Goal: Transaction & Acquisition: Purchase product/service

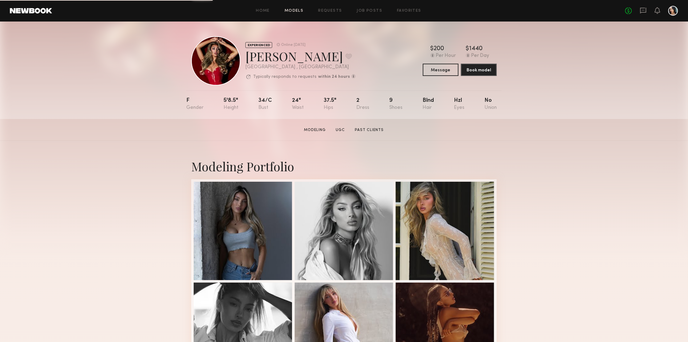
click at [289, 13] on link "Models" at bounding box center [293, 11] width 19 height 4
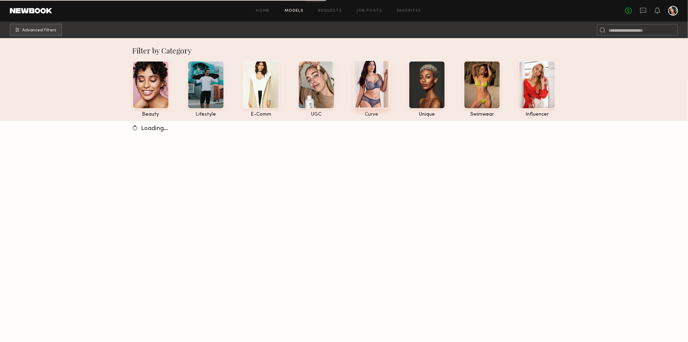
click at [379, 86] on div at bounding box center [371, 84] width 37 height 48
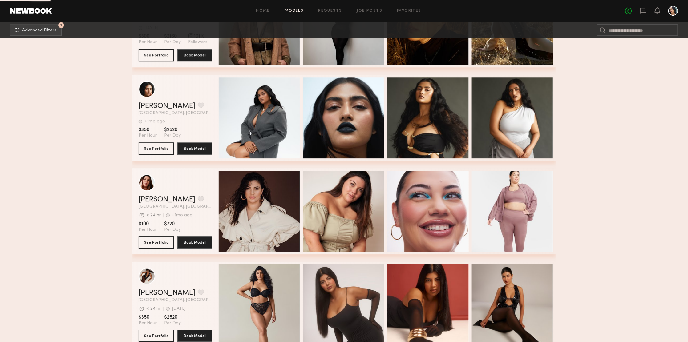
scroll to position [2064, 0]
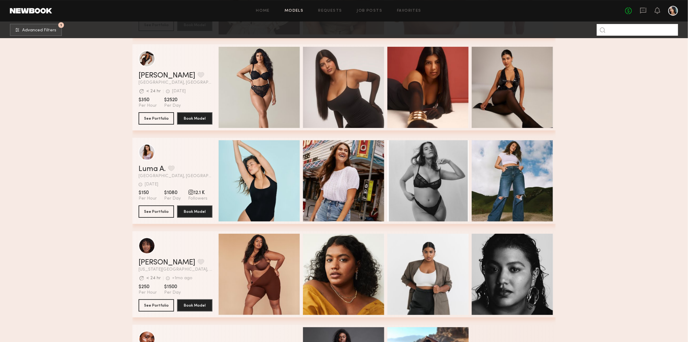
click at [615, 31] on input at bounding box center [636, 30] width 81 height 12
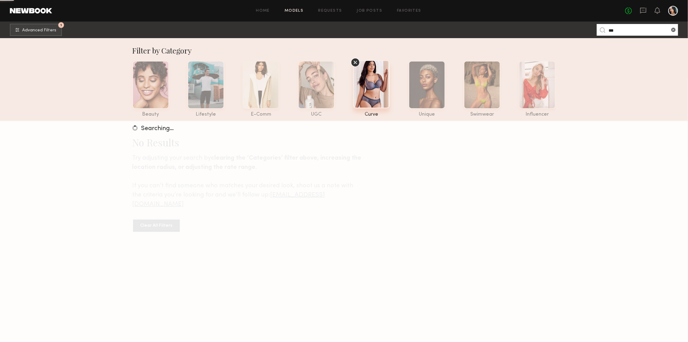
type input "***"
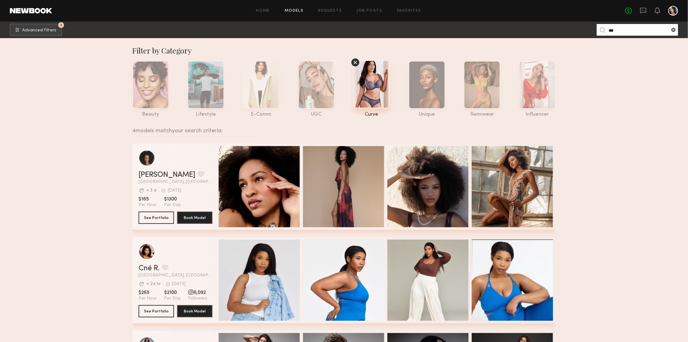
click at [168, 257] on div "grid" at bounding box center [175, 251] width 74 height 17
click at [151, 255] on div "grid" at bounding box center [146, 251] width 17 height 17
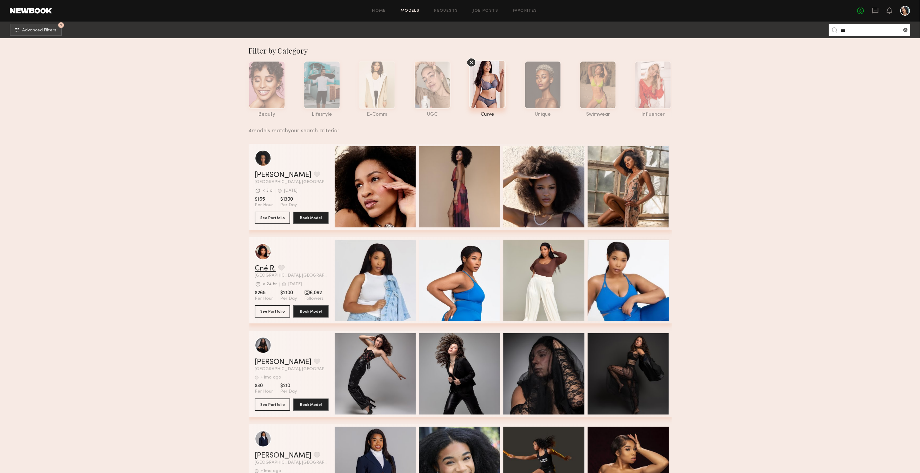
click at [258, 267] on link "Cné R." at bounding box center [265, 268] width 21 height 7
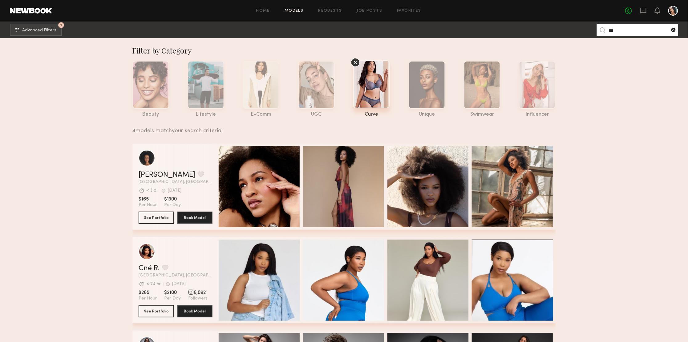
click at [672, 27] on common-icon at bounding box center [673, 30] width 6 height 6
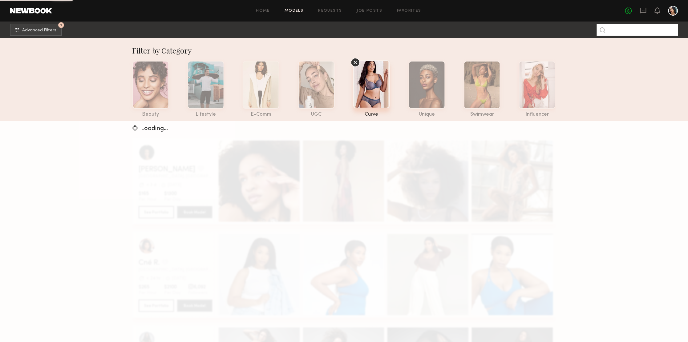
click at [621, 32] on input at bounding box center [636, 30] width 81 height 12
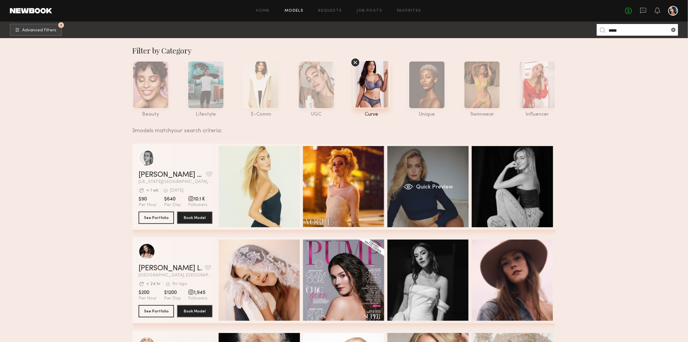
type input "*****"
click at [411, 174] on div "Quick Preview" at bounding box center [427, 186] width 81 height 81
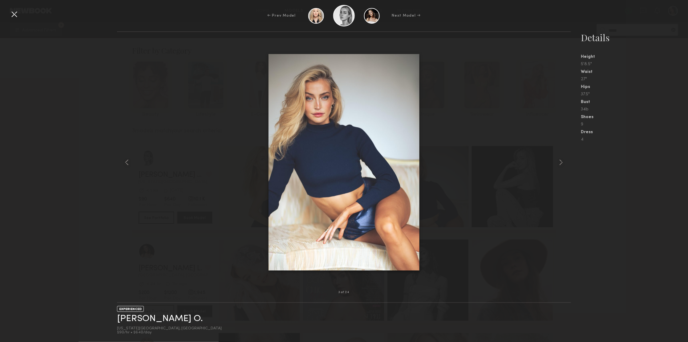
click at [13, 9] on div at bounding box center [14, 14] width 10 height 10
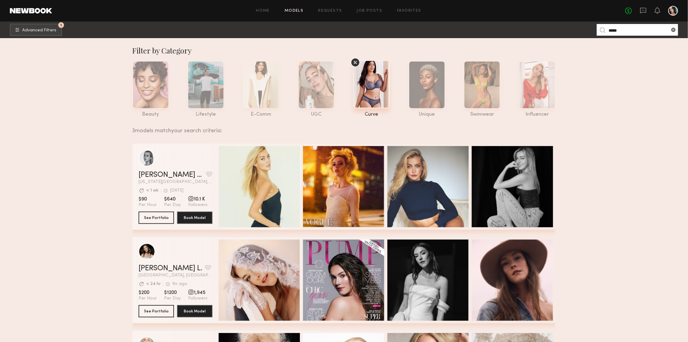
click at [355, 60] on icon at bounding box center [355, 62] width 9 height 9
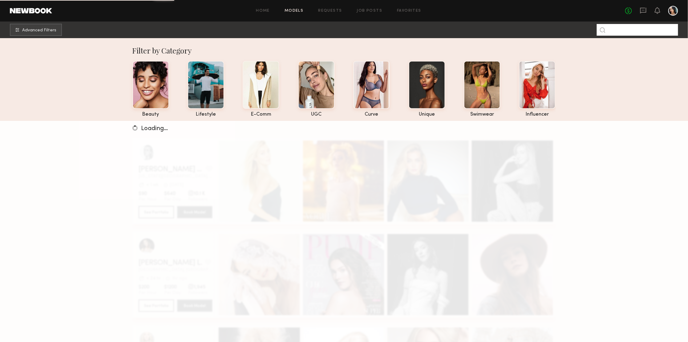
click at [628, 30] on input at bounding box center [636, 30] width 81 height 12
type input "*****"
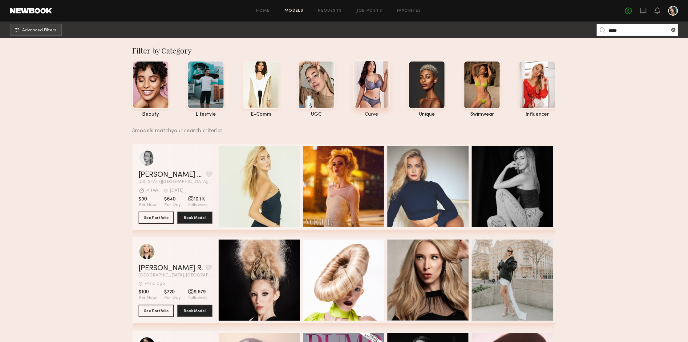
click at [370, 77] on div at bounding box center [371, 84] width 37 height 48
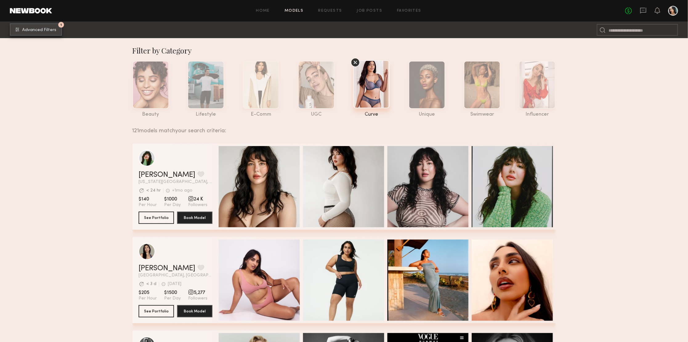
click at [47, 25] on button "1 Advanced Filters" at bounding box center [36, 29] width 52 height 12
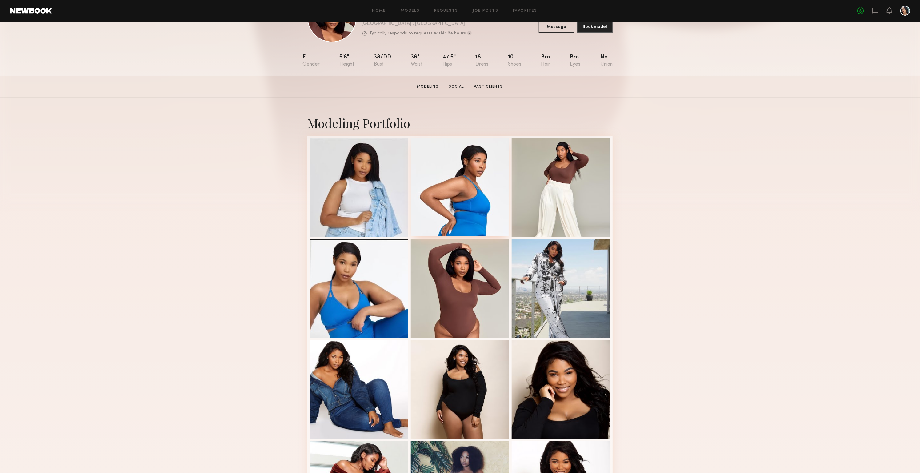
scroll to position [92, 0]
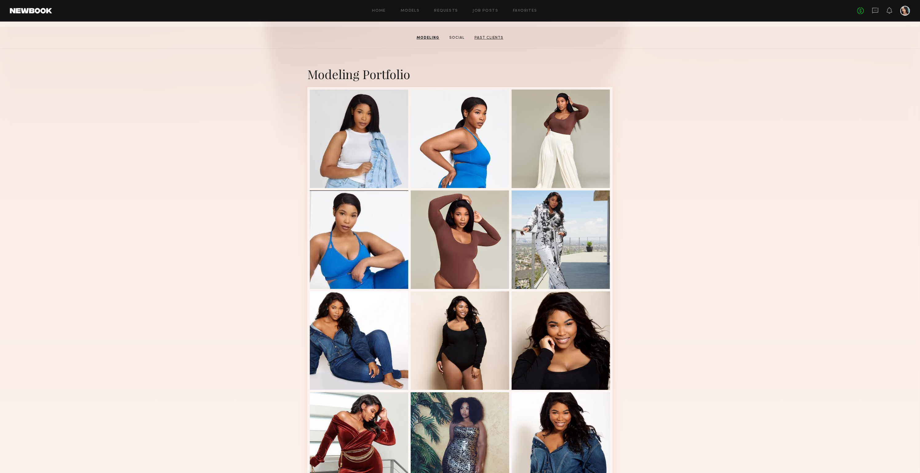
click at [487, 37] on link "Past Clients" at bounding box center [489, 38] width 34 height 6
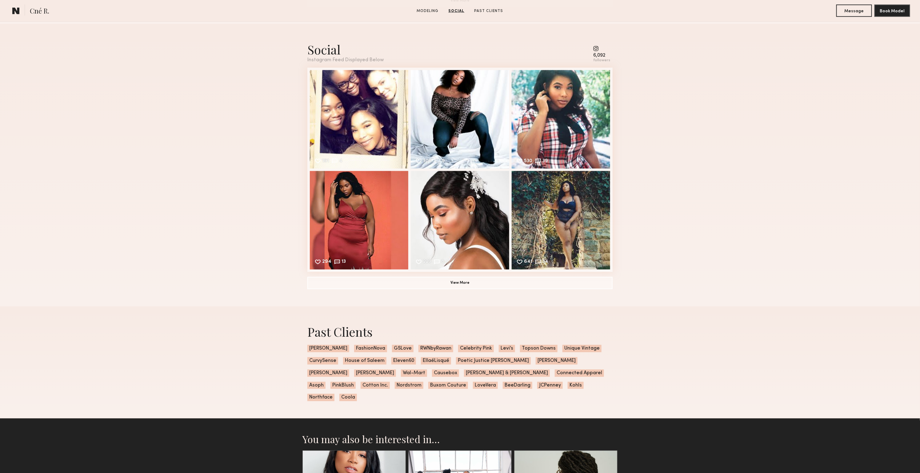
scroll to position [550, 0]
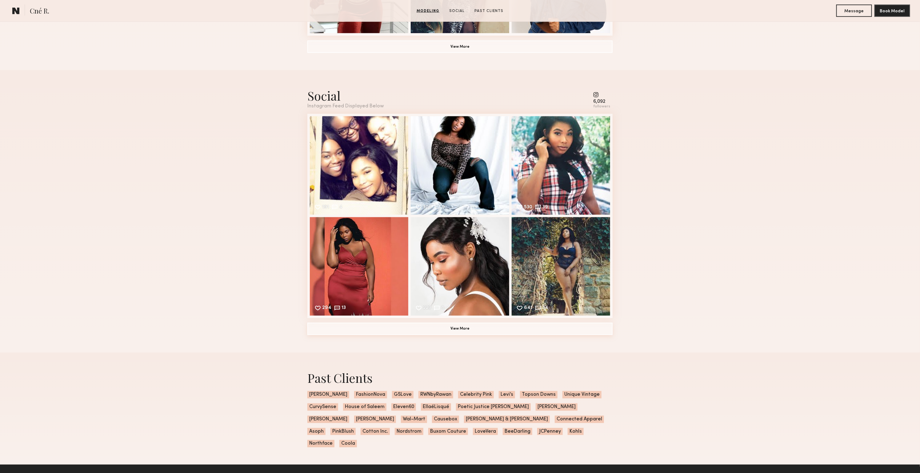
click at [454, 334] on button "View More" at bounding box center [459, 329] width 305 height 12
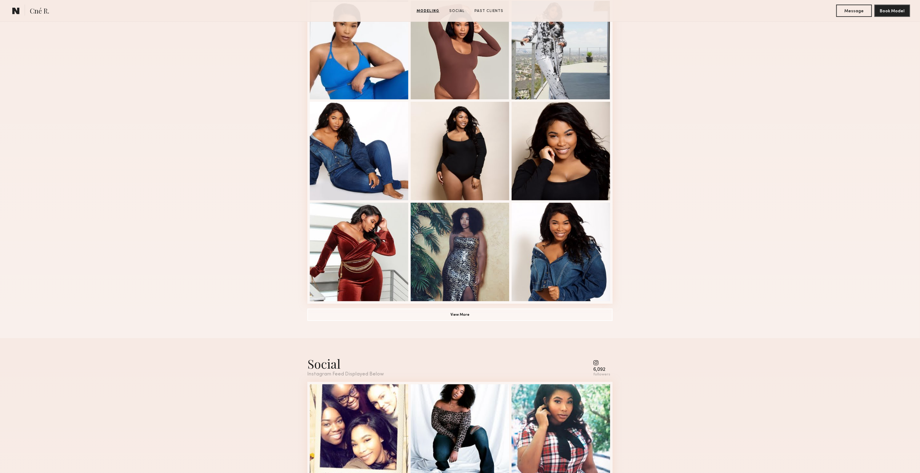
scroll to position [273, 0]
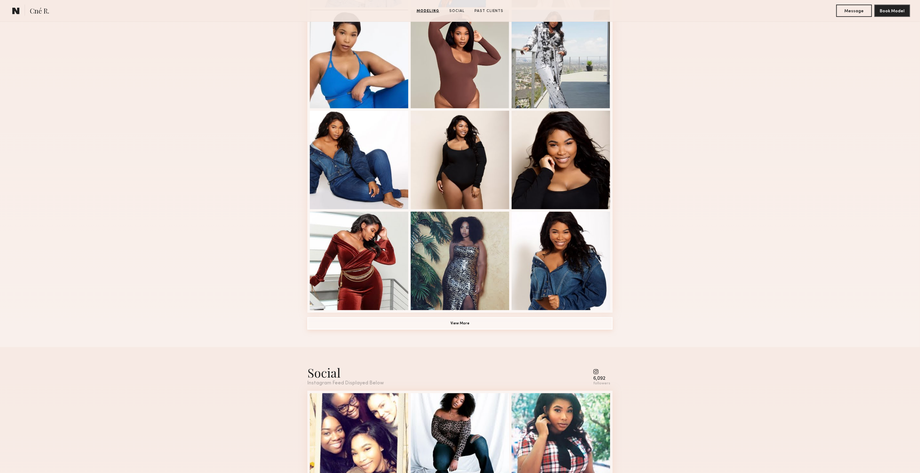
click at [500, 325] on button "View More" at bounding box center [459, 323] width 305 height 12
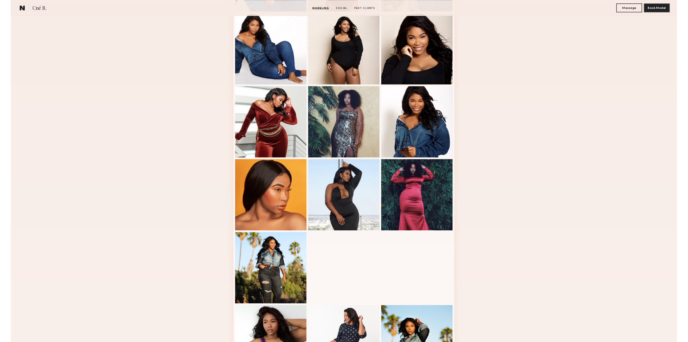
scroll to position [181, 0]
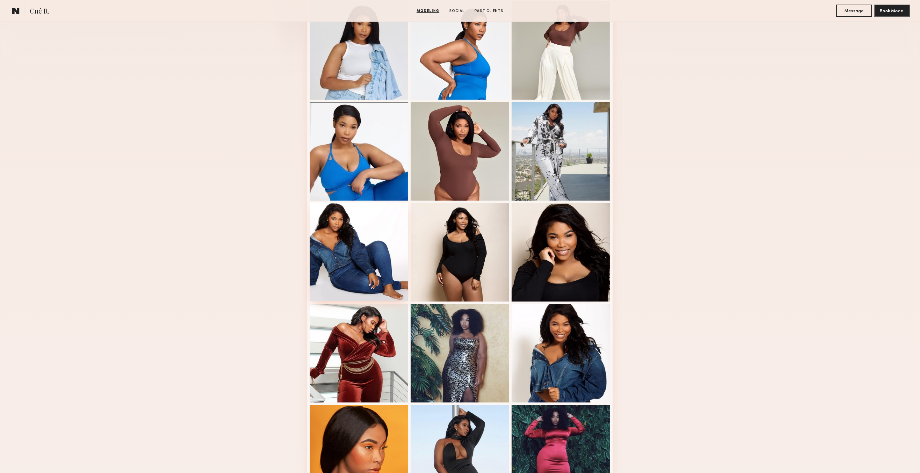
click at [364, 230] on div at bounding box center [359, 251] width 98 height 98
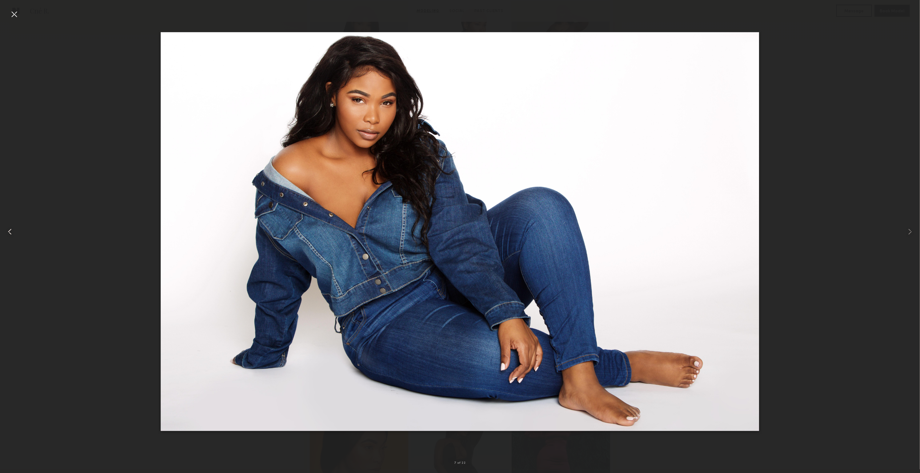
click at [14, 238] on div at bounding box center [18, 231] width 37 height 443
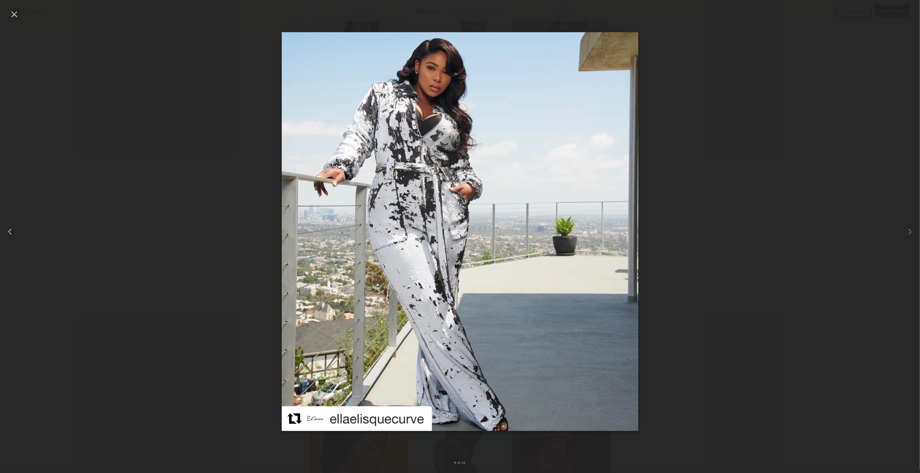
click at [14, 238] on div at bounding box center [18, 231] width 37 height 443
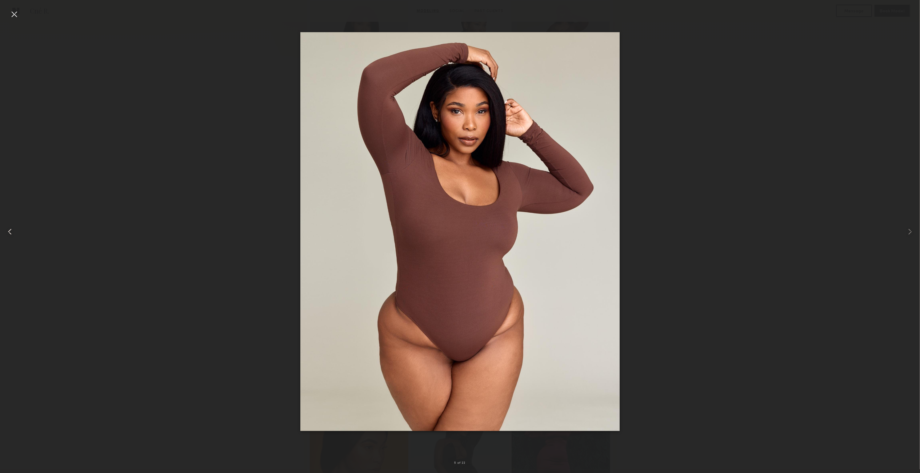
click at [14, 238] on div at bounding box center [18, 231] width 37 height 443
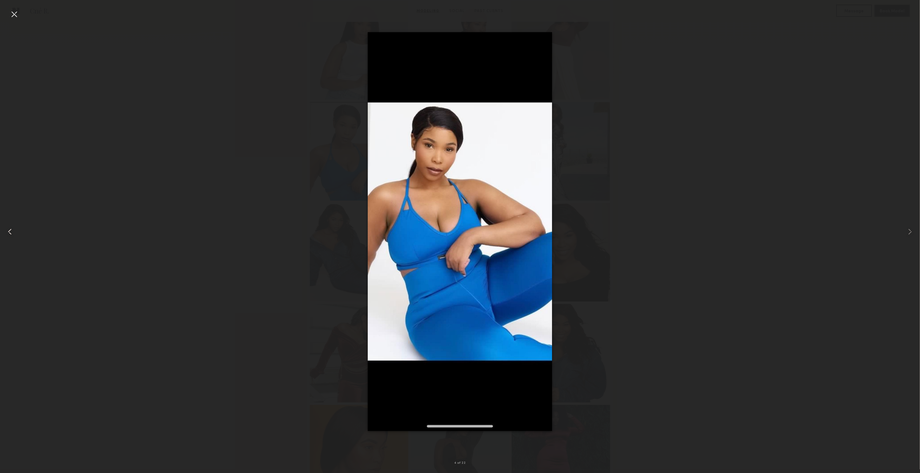
click at [14, 238] on div at bounding box center [18, 231] width 37 height 443
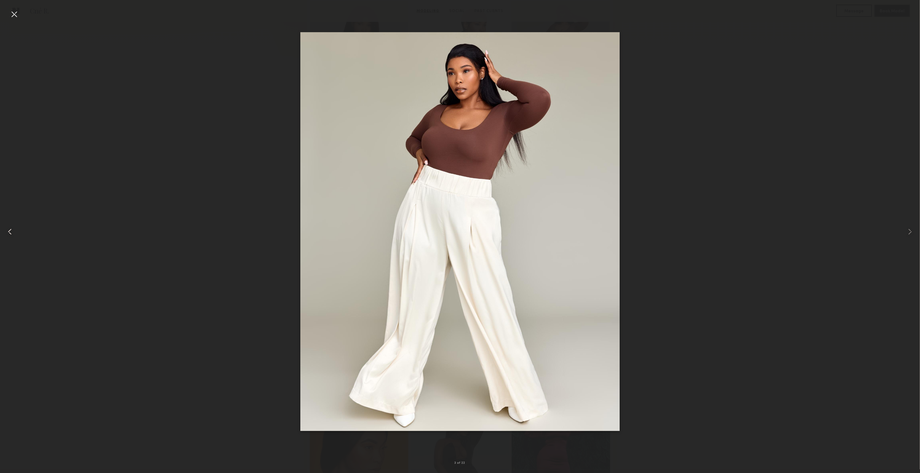
click at [14, 238] on div at bounding box center [18, 231] width 37 height 443
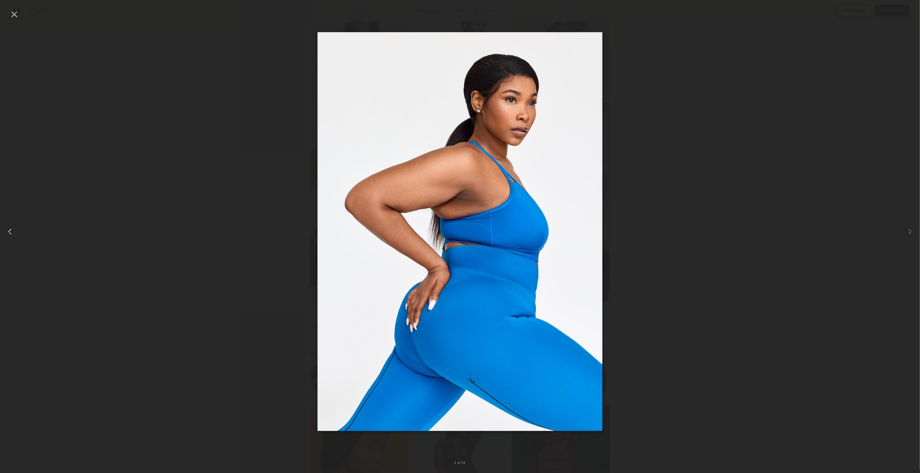
click at [14, 238] on div at bounding box center [18, 231] width 37 height 443
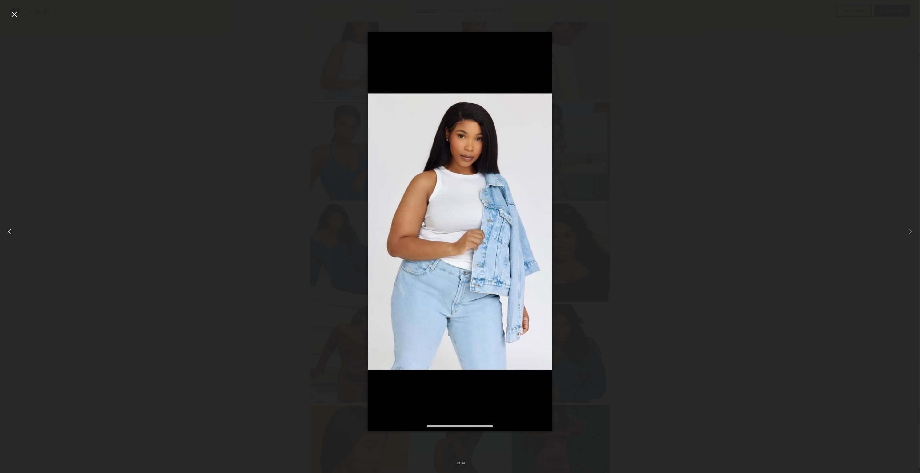
click at [14, 238] on div at bounding box center [18, 231] width 37 height 443
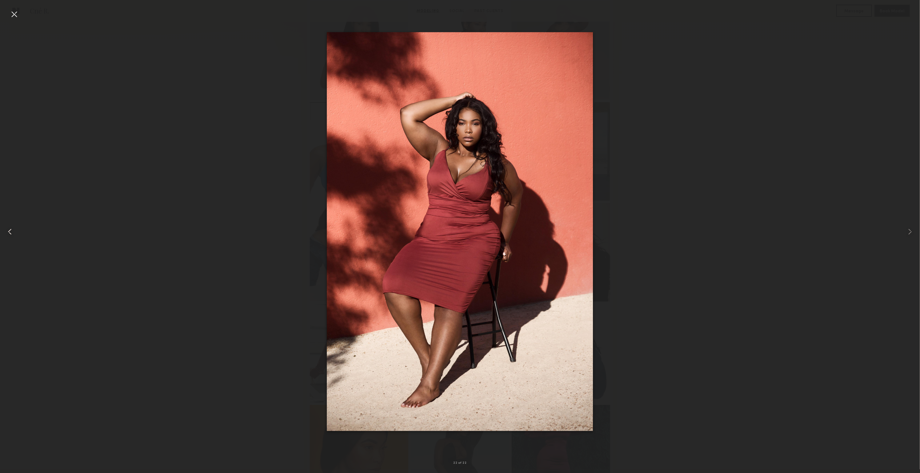
click at [14, 238] on div at bounding box center [18, 231] width 37 height 443
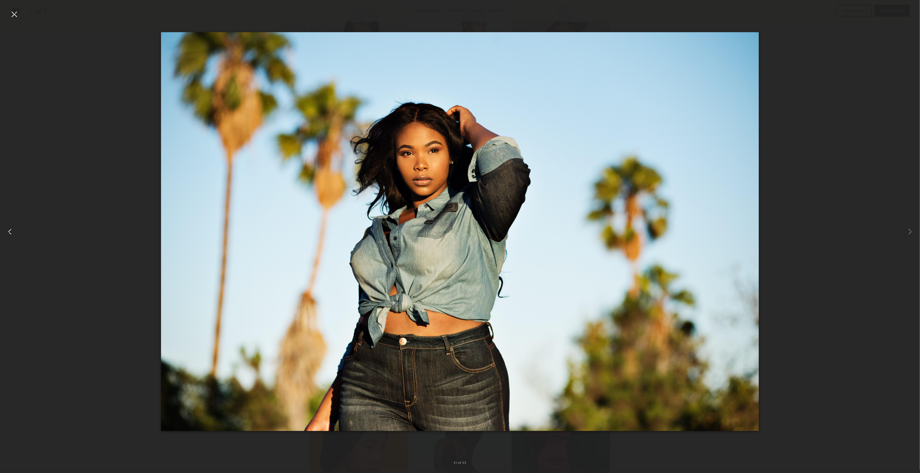
click at [14, 238] on div at bounding box center [18, 231] width 37 height 443
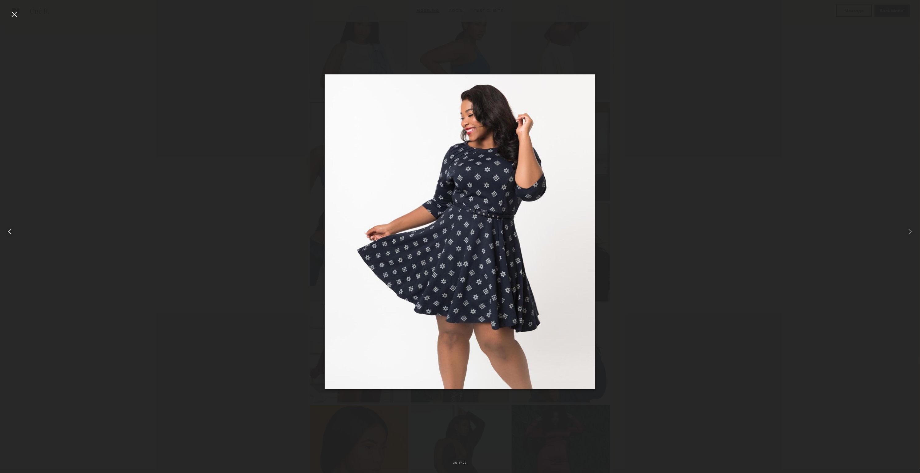
click at [14, 238] on div at bounding box center [18, 231] width 37 height 443
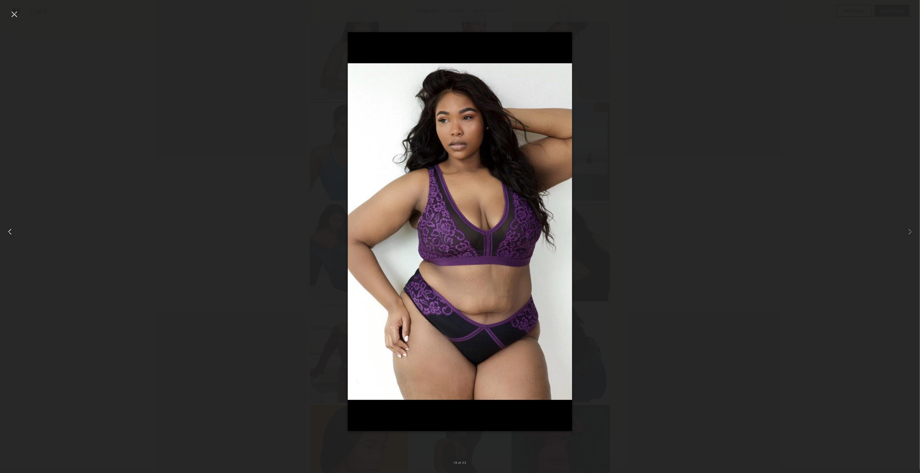
click at [14, 238] on div at bounding box center [18, 231] width 37 height 443
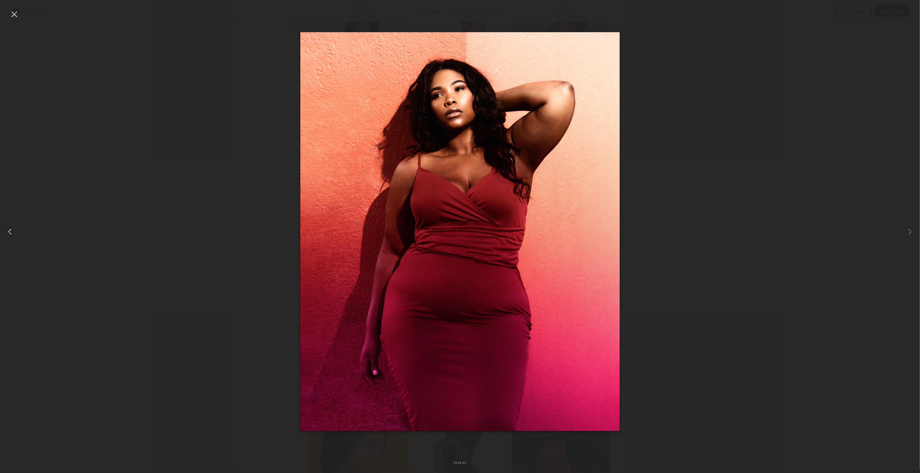
click at [14, 238] on div at bounding box center [18, 231] width 37 height 443
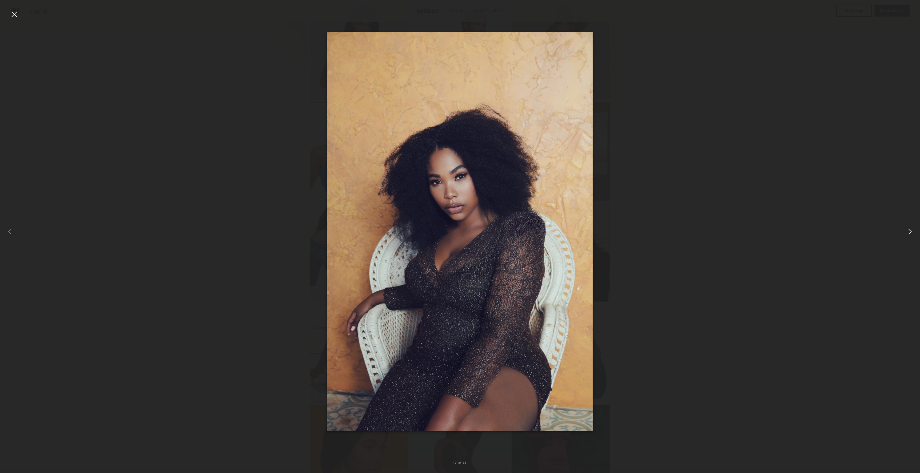
click at [910, 234] on common-icon at bounding box center [910, 232] width 10 height 10
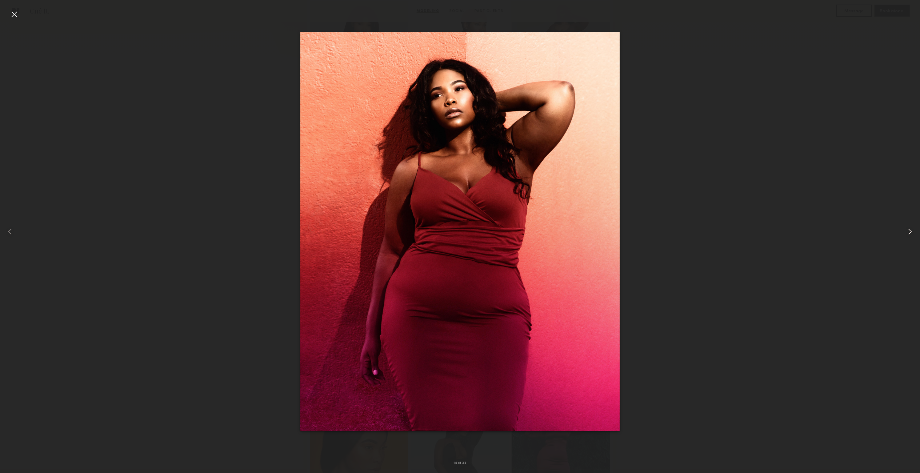
click at [908, 235] on common-icon at bounding box center [910, 232] width 10 height 10
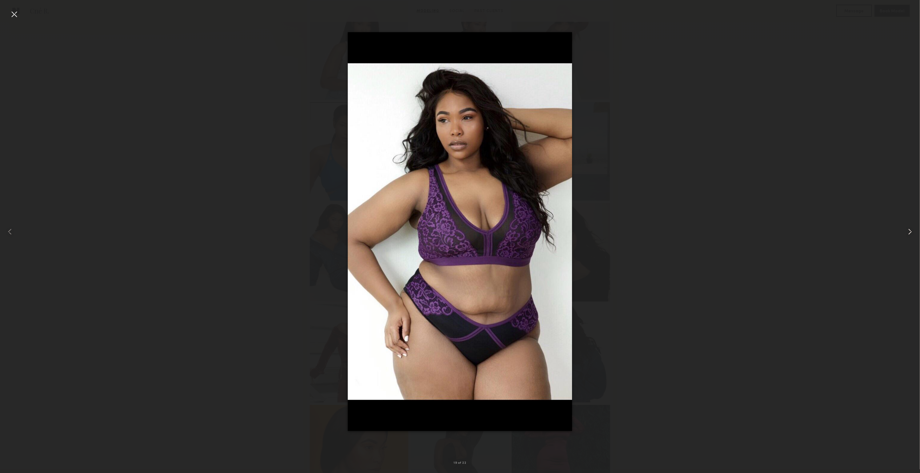
click at [908, 235] on common-icon at bounding box center [910, 232] width 10 height 10
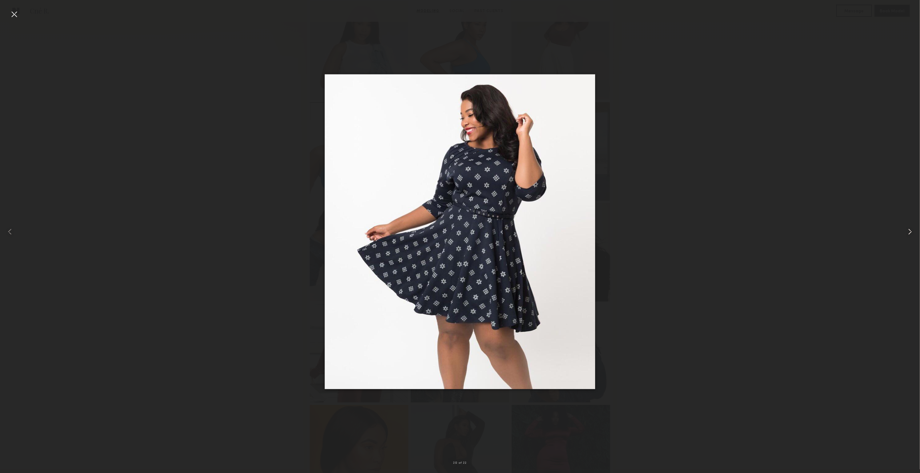
click at [908, 235] on common-icon at bounding box center [910, 232] width 10 height 10
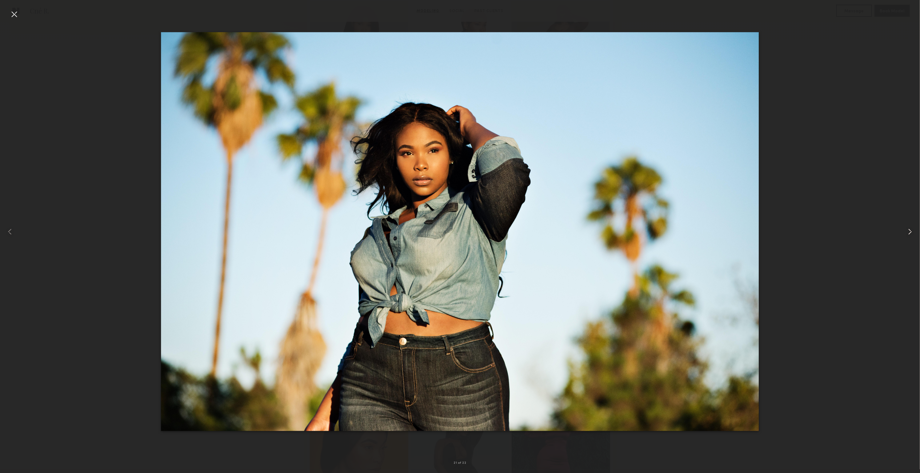
click at [908, 235] on common-icon at bounding box center [910, 232] width 10 height 10
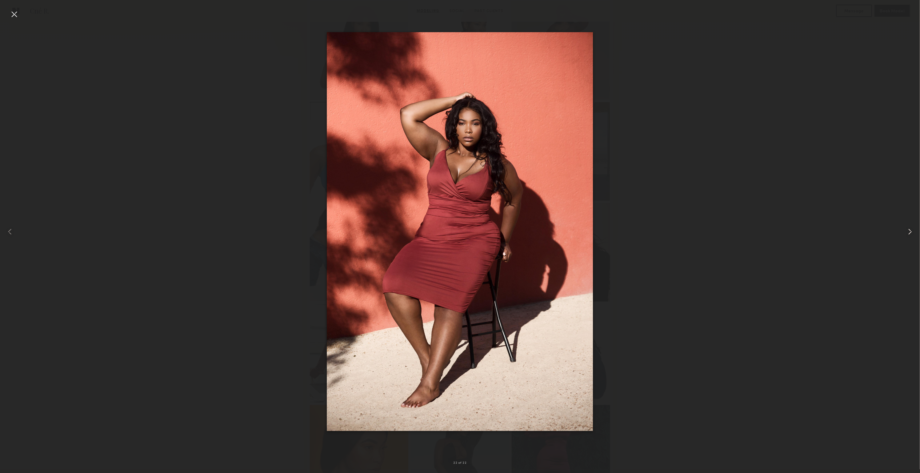
click at [908, 235] on common-icon at bounding box center [910, 232] width 10 height 10
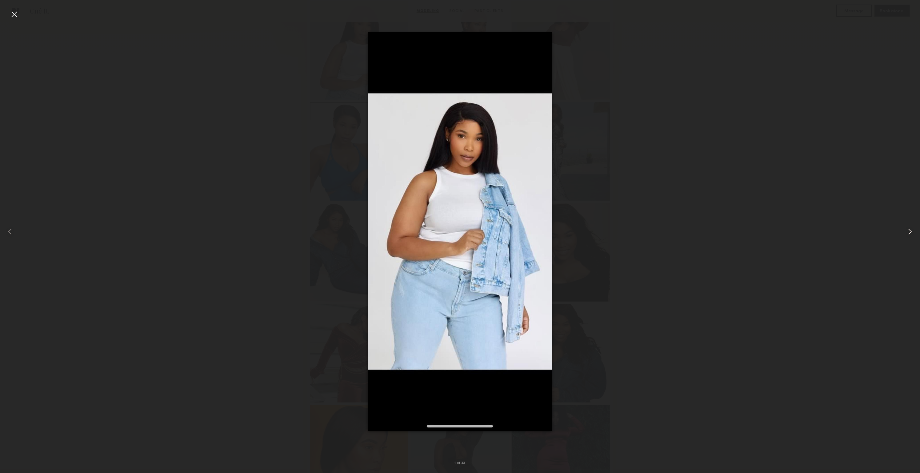
click at [908, 235] on common-icon at bounding box center [910, 232] width 10 height 10
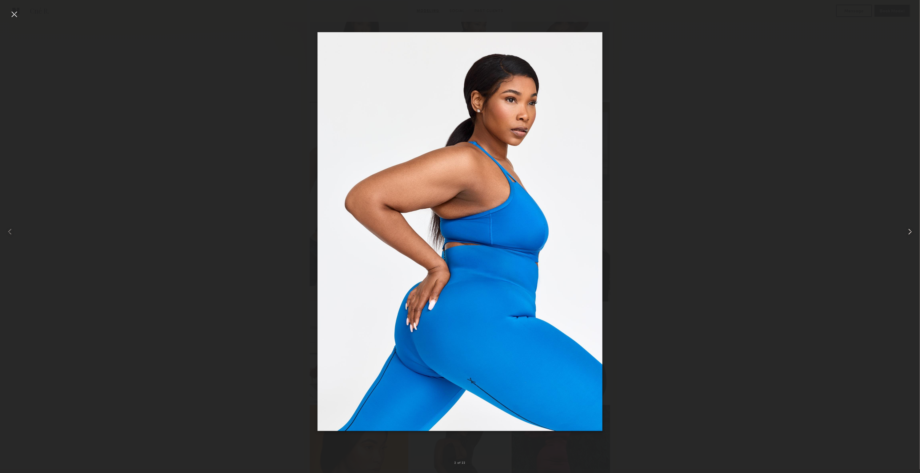
click at [908, 235] on common-icon at bounding box center [910, 232] width 10 height 10
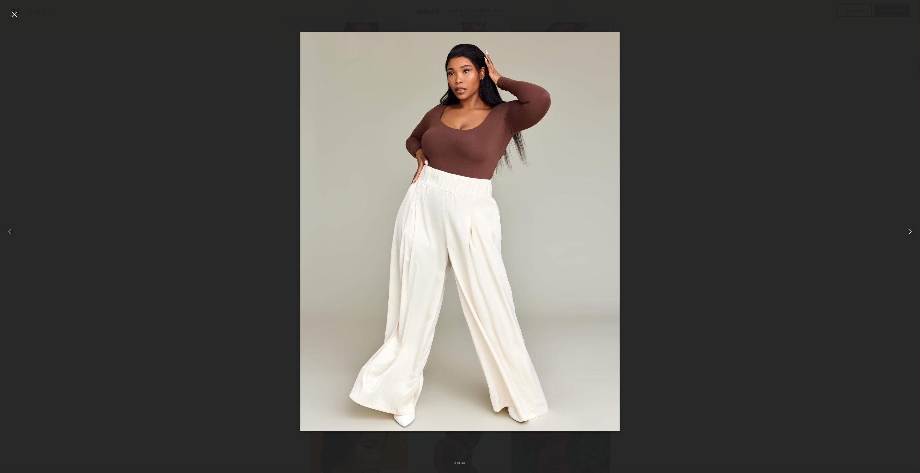
click at [908, 235] on common-icon at bounding box center [910, 232] width 10 height 10
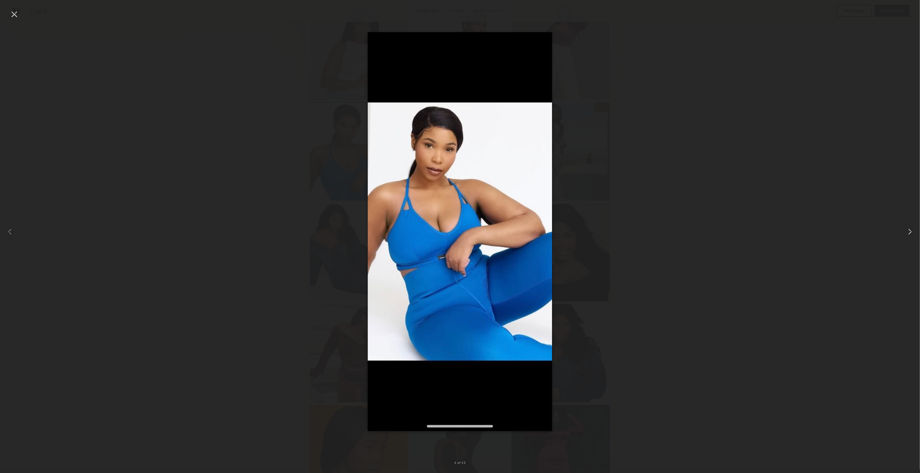
click at [908, 235] on common-icon at bounding box center [910, 232] width 10 height 10
